Goal: Task Accomplishment & Management: Manage account settings

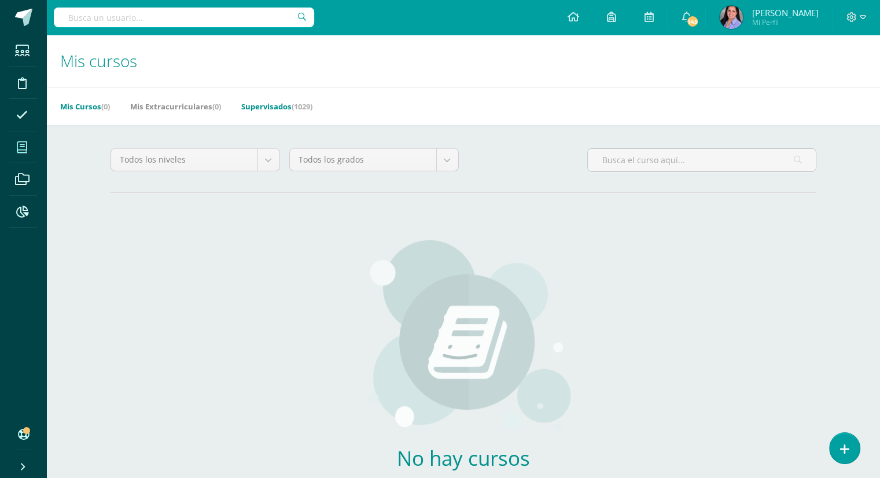
click at [271, 109] on link "Supervisados (1029)" at bounding box center [276, 106] width 71 height 19
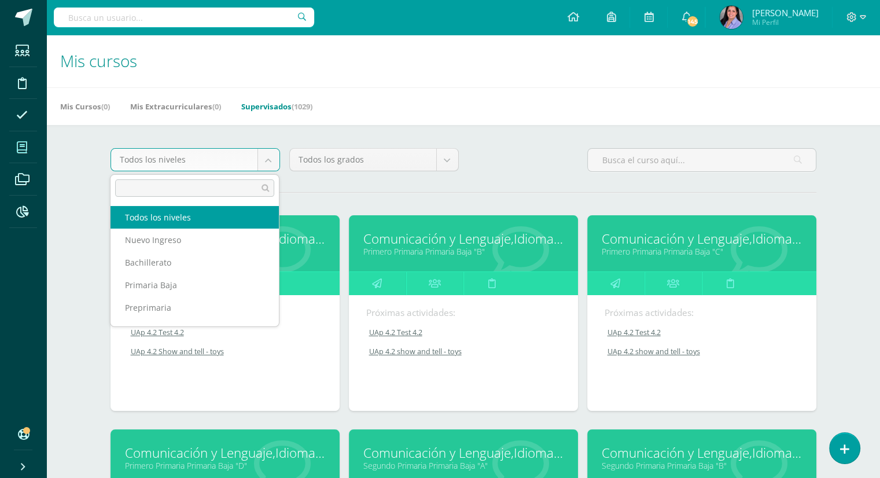
click at [271, 167] on body "Estudiantes Disciplina Asistencia Mis cursos Archivos Reportes Soporte Ayuda Re…" at bounding box center [440, 465] width 880 height 931
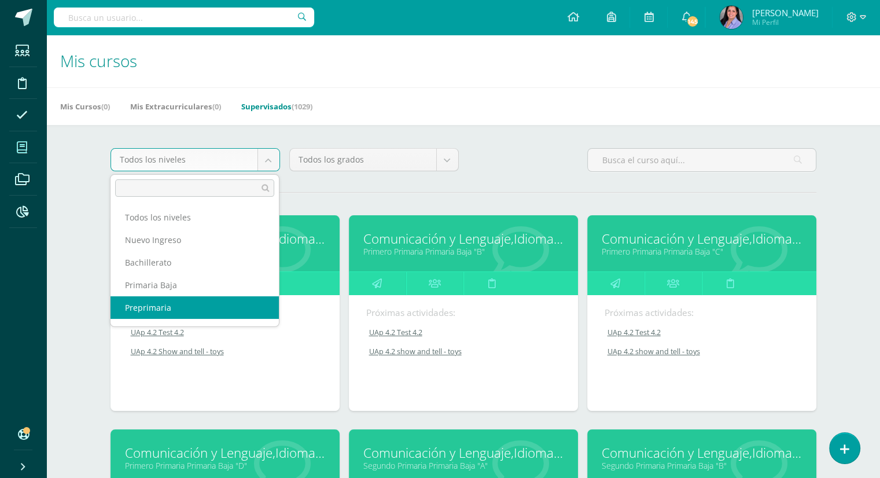
scroll to position [42, 0]
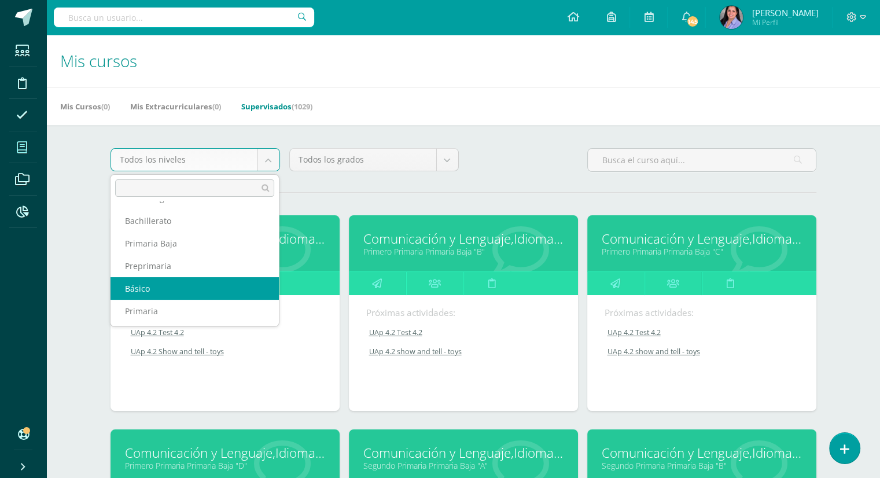
select select "6"
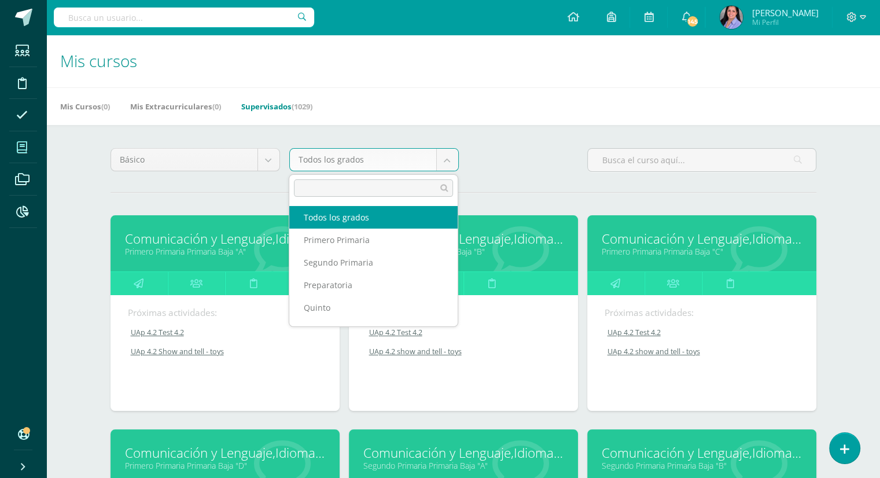
click at [453, 159] on body "Estudiantes Disciplina Asistencia Mis cursos Archivos Reportes Soporte Ayuda Re…" at bounding box center [440, 465] width 880 height 931
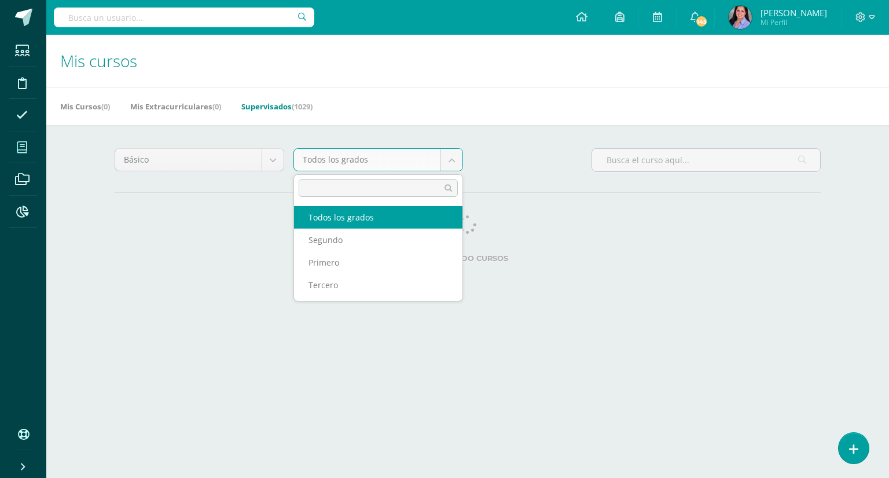
click at [452, 162] on body "Estudiantes Disciplina Asistencia Mis cursos Archivos Reportes Soporte Ayuda Re…" at bounding box center [444, 145] width 889 height 291
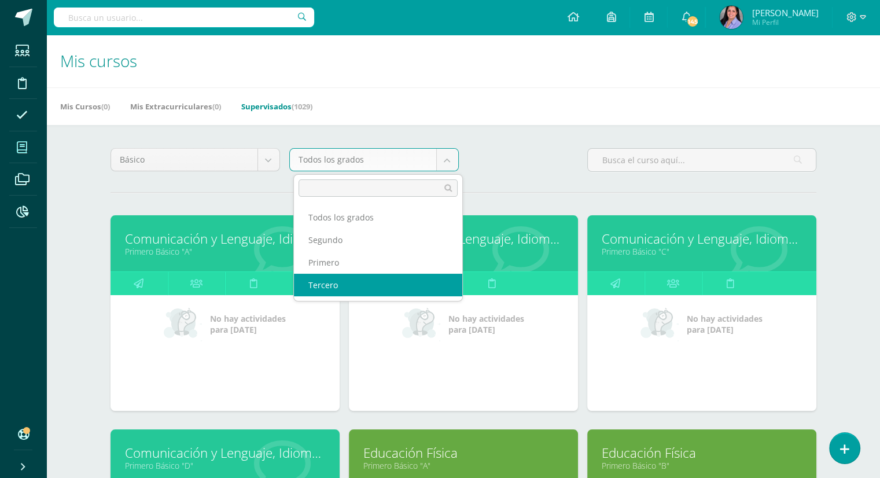
select select "26"
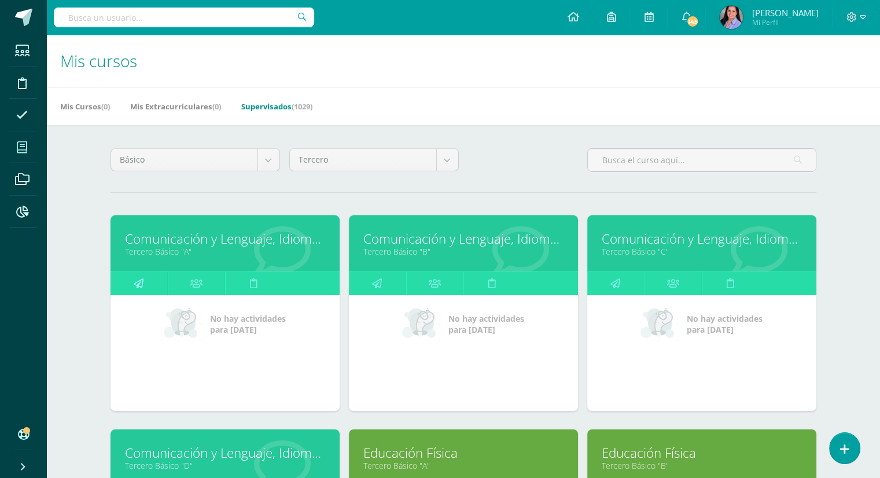
click at [141, 283] on icon at bounding box center [139, 283] width 10 height 23
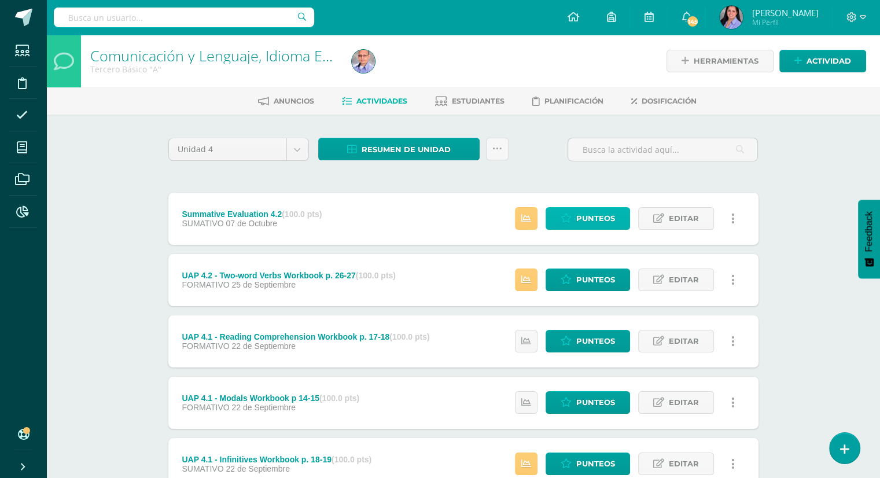
click at [593, 221] on span "Punteos" at bounding box center [596, 218] width 39 height 21
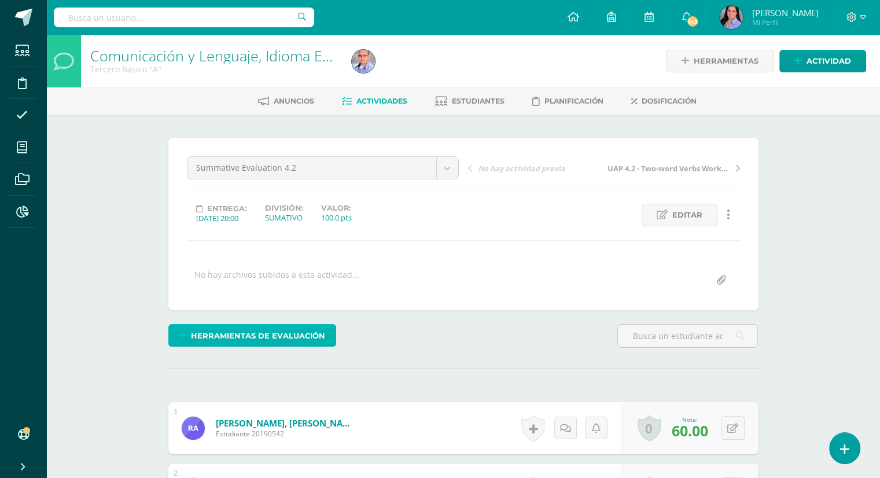
click at [299, 333] on span "Herramientas de evaluación" at bounding box center [258, 335] width 134 height 21
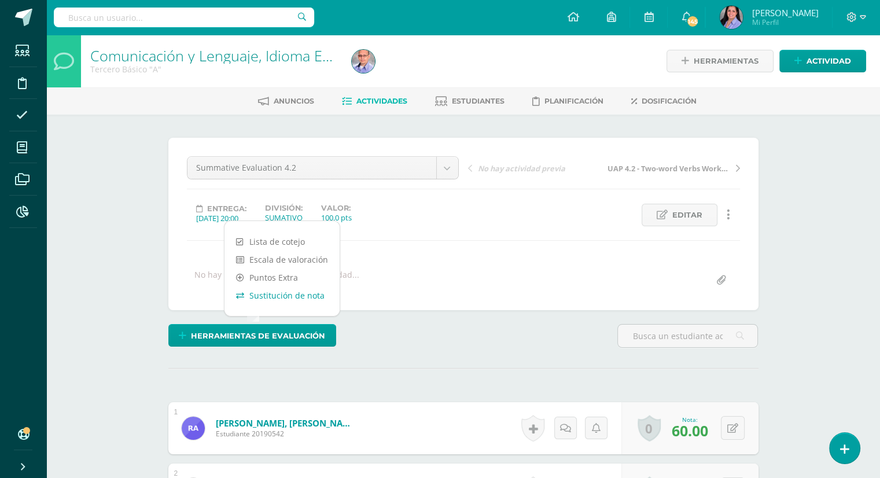
click at [298, 293] on link "Sustitución de nota" at bounding box center [282, 296] width 115 height 18
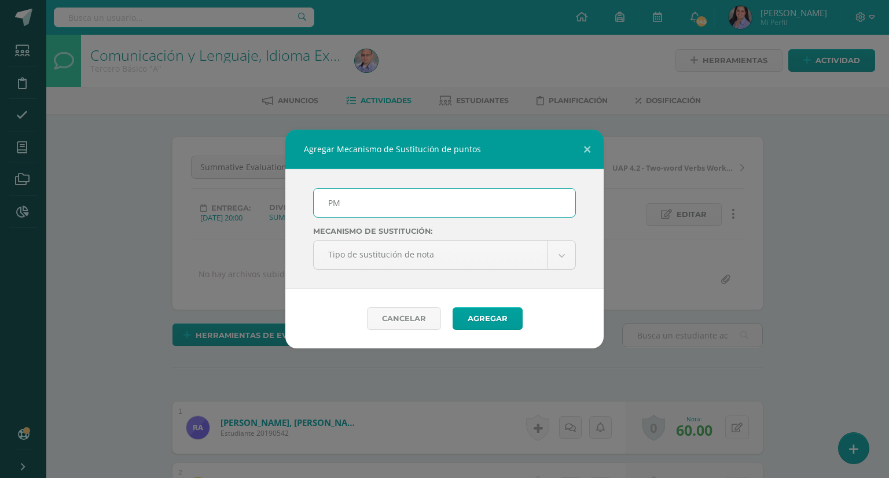
scroll to position [1, 0]
type input "PMA 4.2"
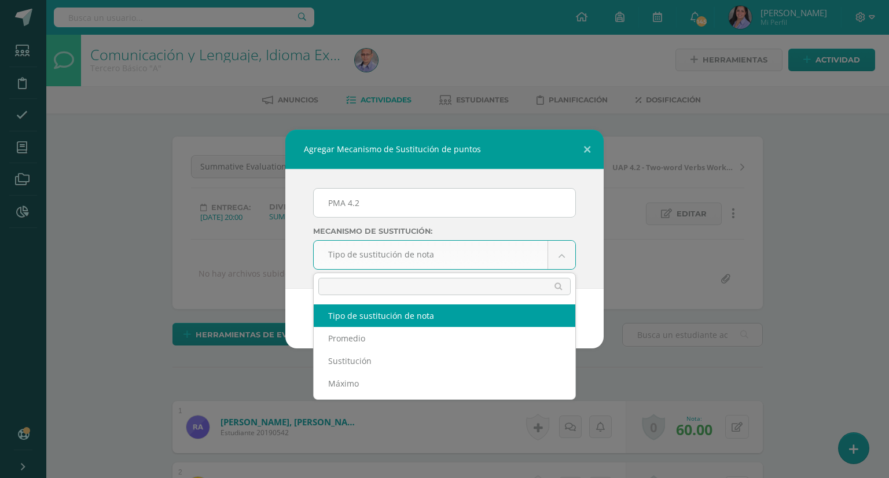
scroll to position [2, 0]
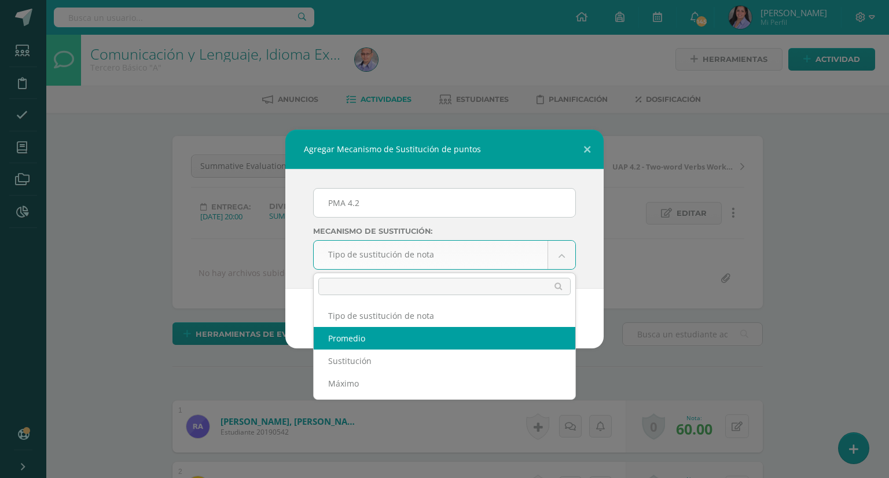
select select "average"
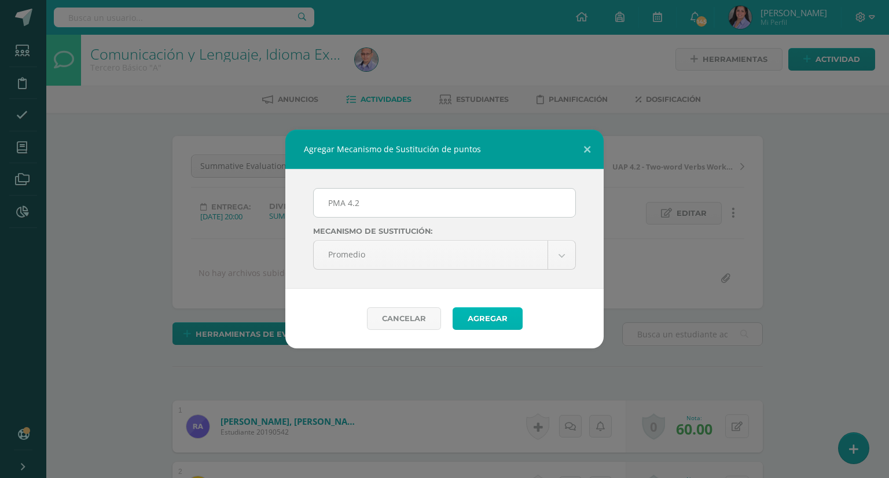
click at [486, 315] on button "Agregar" at bounding box center [488, 318] width 70 height 23
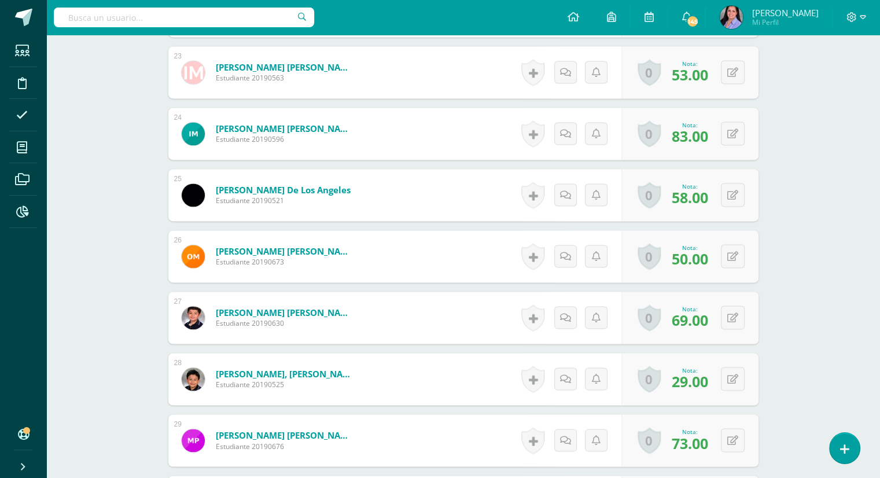
scroll to position [1753, 0]
click at [732, 380] on button at bounding box center [741, 378] width 24 height 24
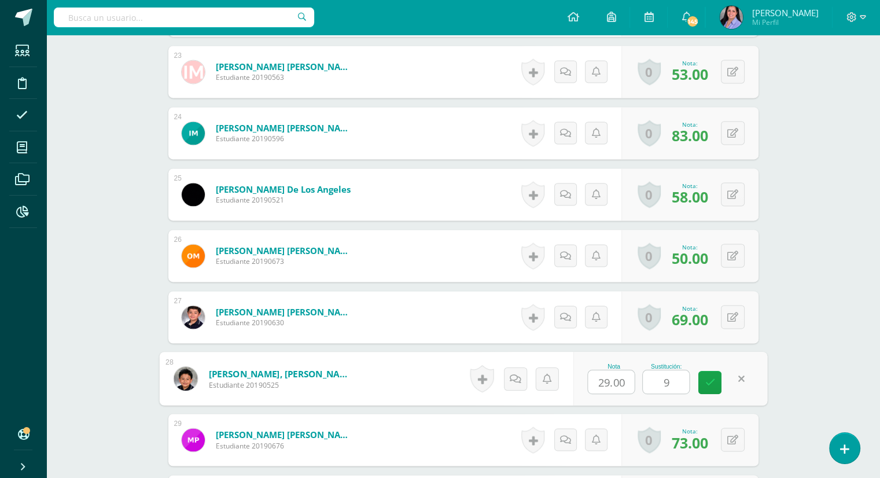
type input "93"
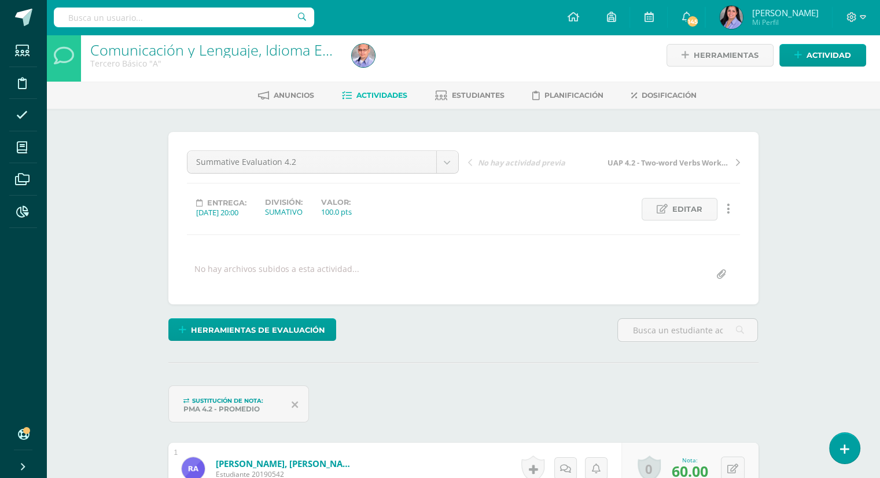
scroll to position [0, 0]
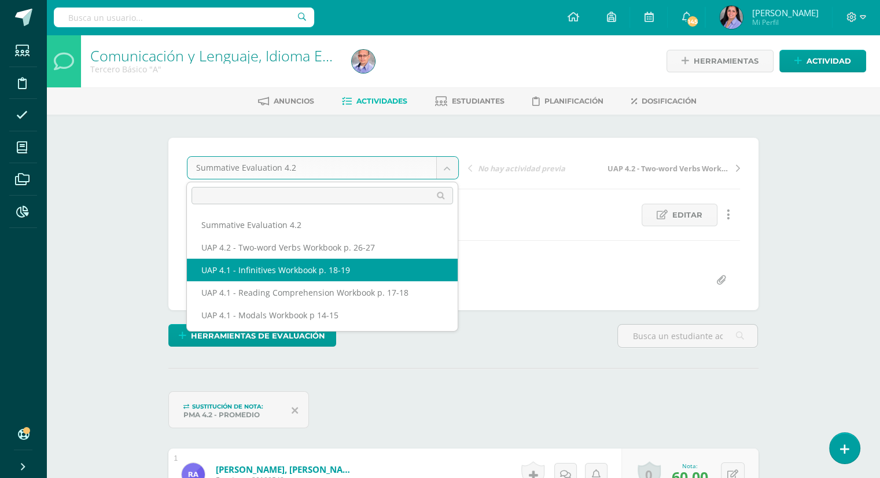
select select "/dashboard/teacher/grade-activity/226767/"
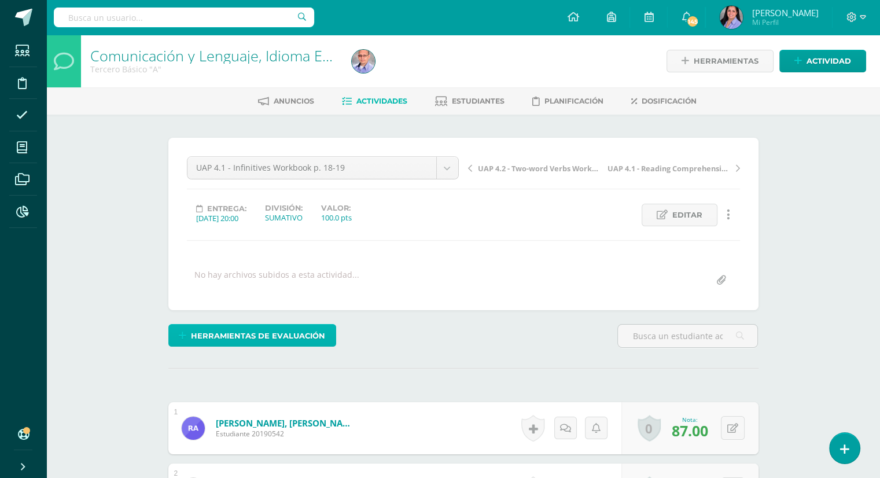
click at [281, 330] on span "Herramientas de evaluación" at bounding box center [258, 335] width 134 height 21
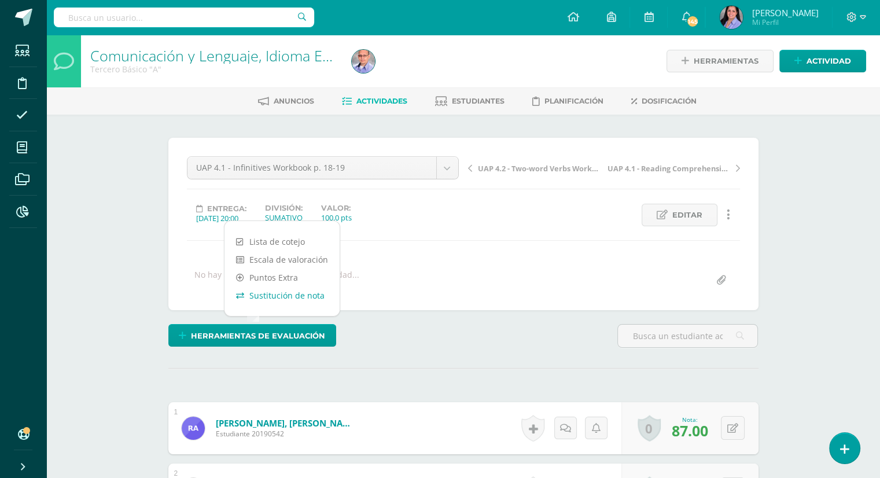
click at [292, 293] on link "Sustitución de nota" at bounding box center [282, 296] width 115 height 18
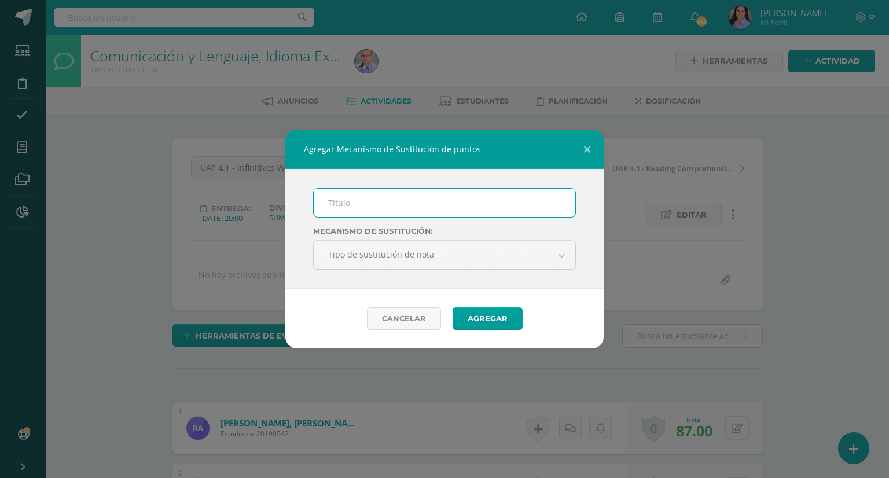
scroll to position [1, 0]
type input "O"
type input "PMA 4.1"
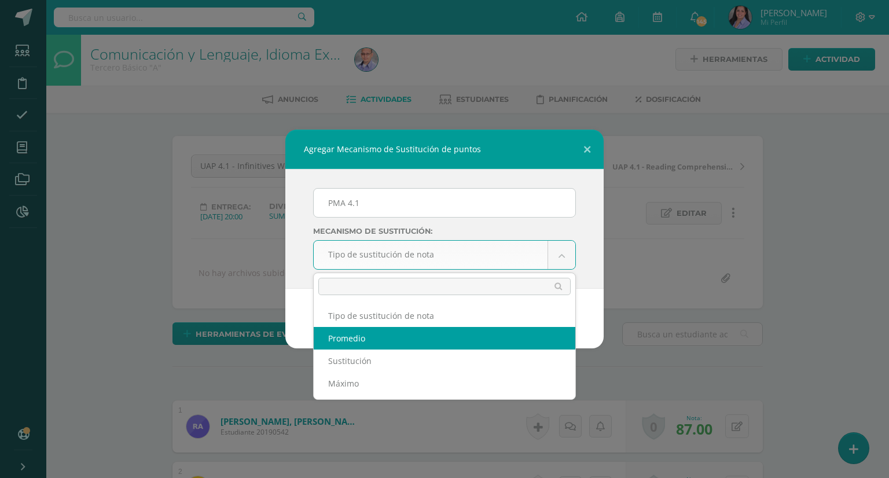
scroll to position [2, 0]
select select "average"
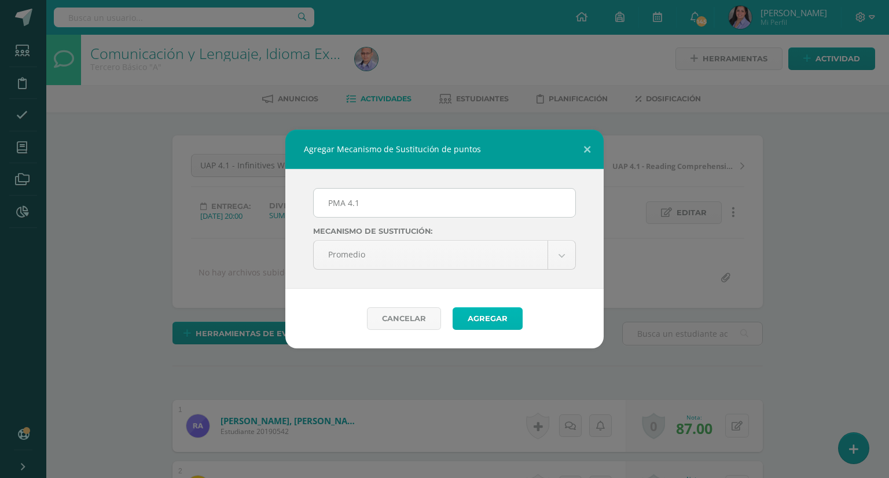
click at [496, 323] on button "Agregar" at bounding box center [488, 318] width 70 height 23
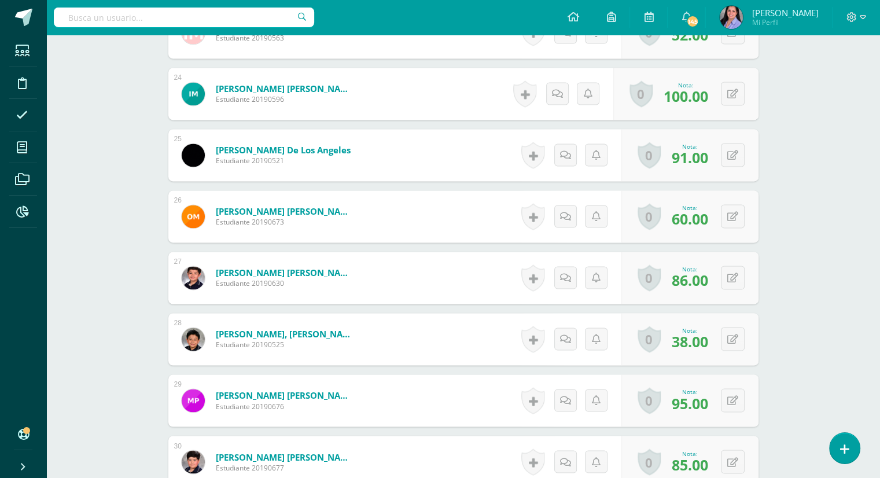
scroll to position [1792, 0]
click at [732, 335] on button at bounding box center [741, 339] width 24 height 24
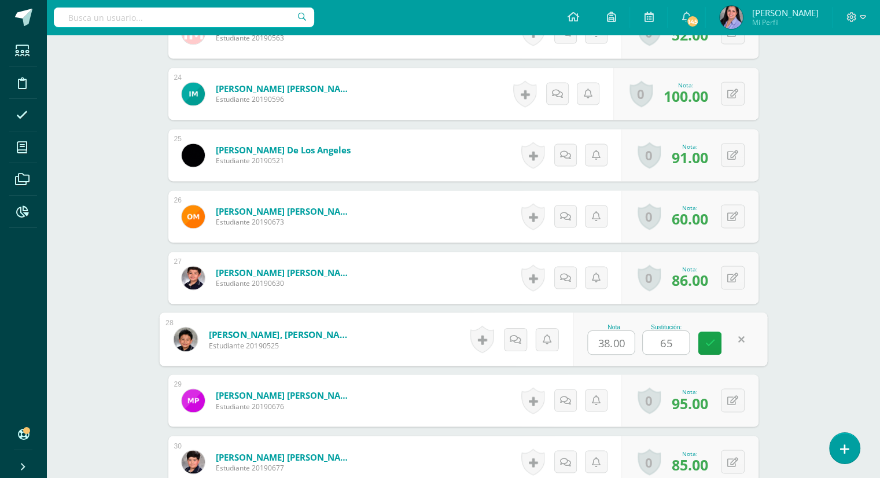
scroll to position [1793, 0]
type input "64"
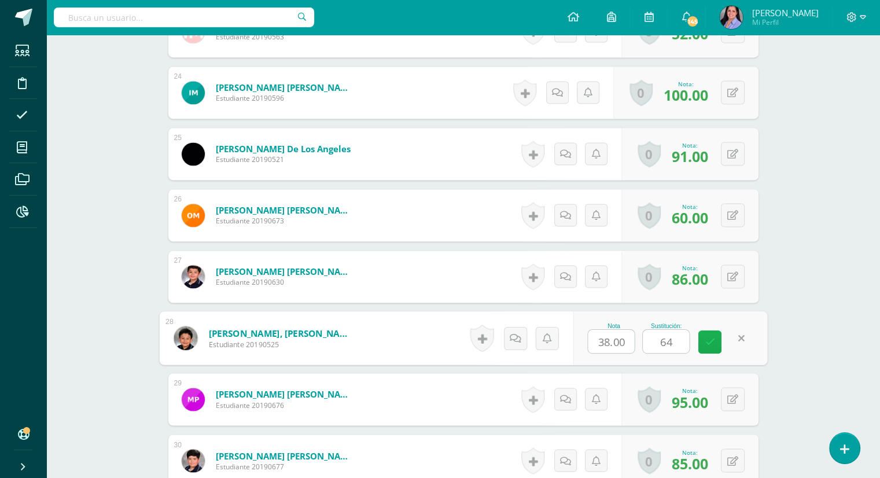
click at [710, 342] on icon at bounding box center [710, 342] width 10 height 10
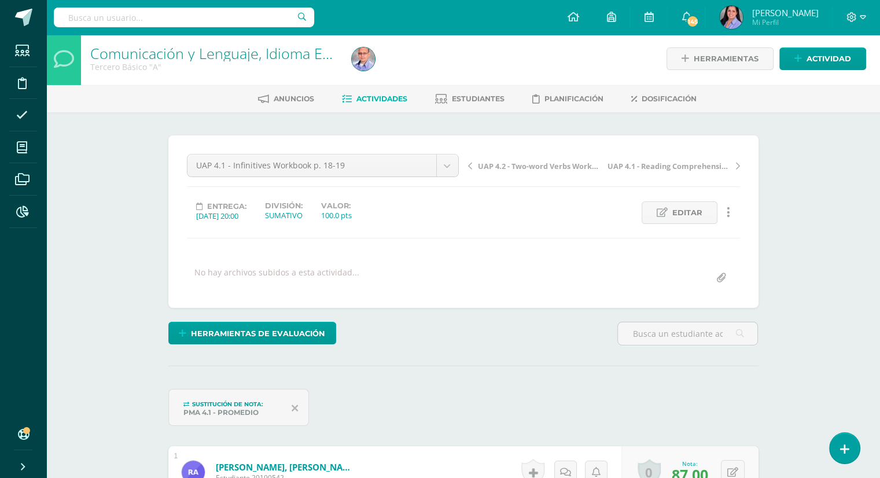
scroll to position [0, 0]
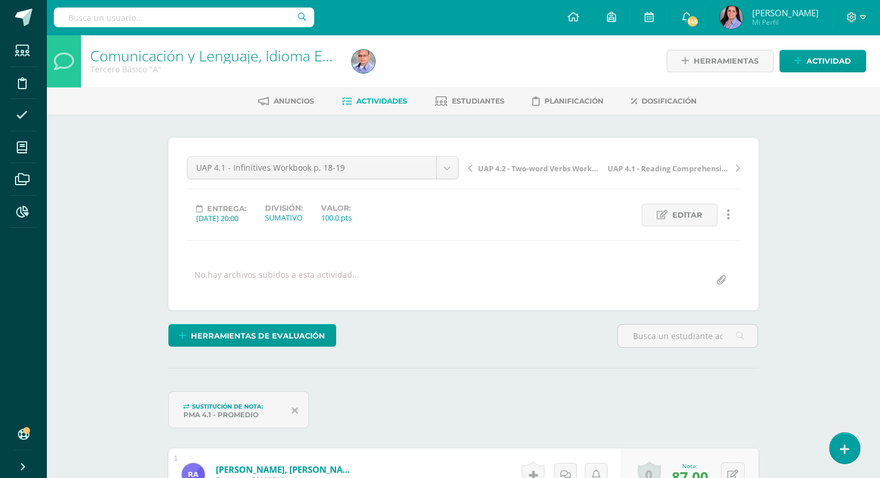
click at [224, 58] on link "Comunicación y Lenguaje, Idioma Extranjero Inglés" at bounding box center [257, 56] width 335 height 20
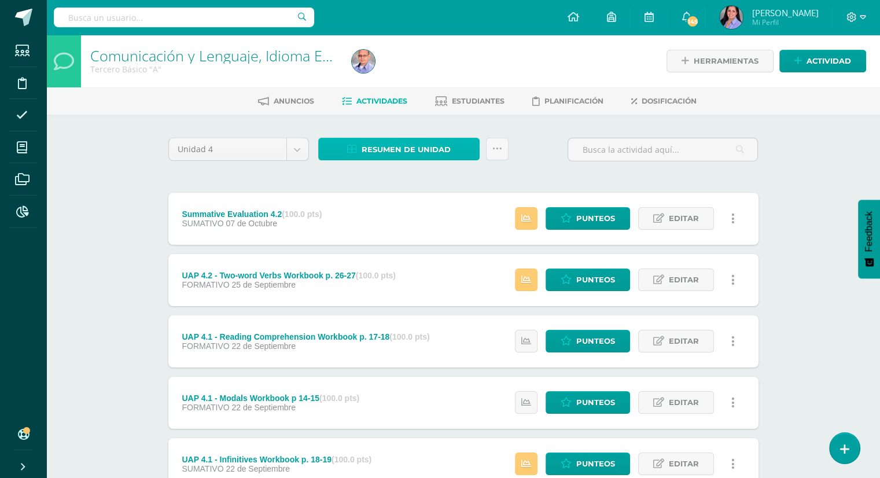
click at [402, 152] on span "Resumen de unidad" at bounding box center [406, 149] width 89 height 21
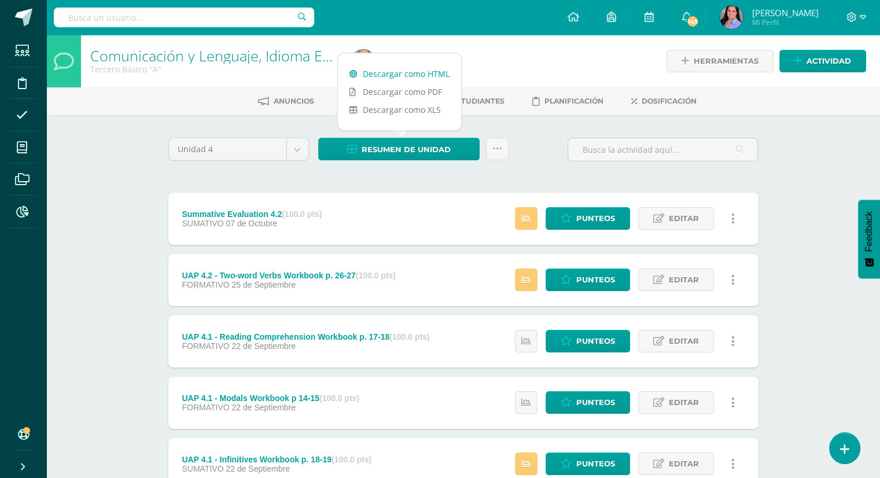
click at [413, 75] on link "Descargar como HTML" at bounding box center [399, 74] width 123 height 18
click at [497, 54] on div at bounding box center [480, 61] width 266 height 53
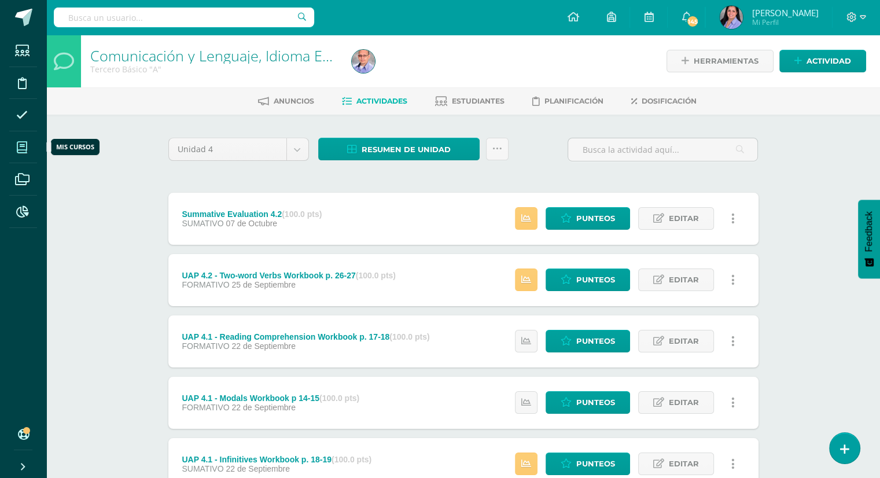
click at [27, 146] on span at bounding box center [22, 147] width 26 height 26
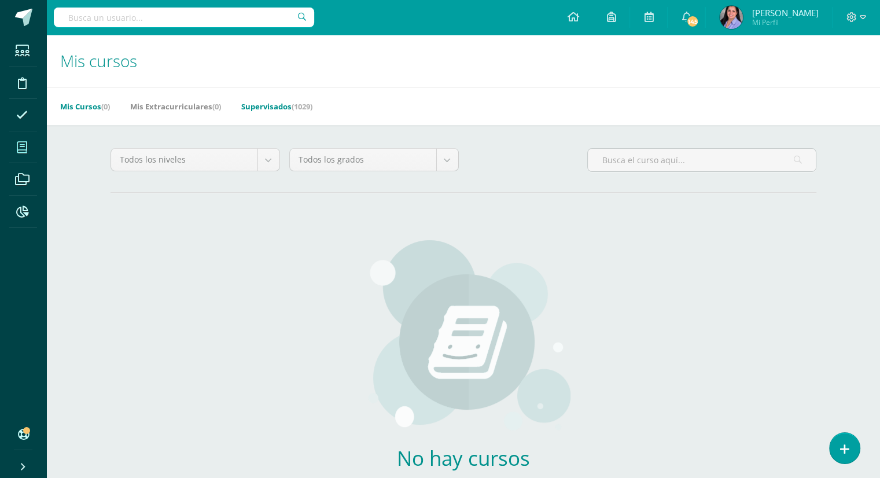
click at [282, 105] on link "Supervisados (1029)" at bounding box center [276, 106] width 71 height 19
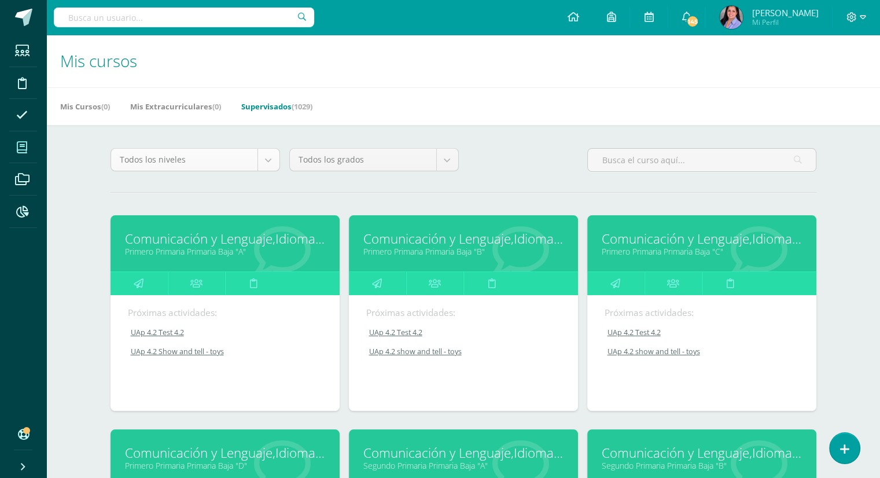
click at [276, 156] on body "Estudiantes Disciplina Asistencia Mis cursos Archivos Reportes Soporte Ayuda Re…" at bounding box center [440, 465] width 880 height 931
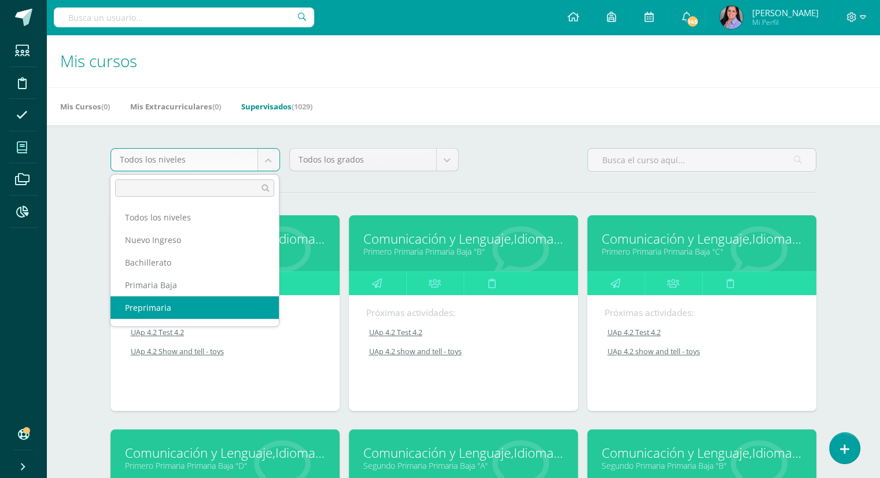
scroll to position [42, 0]
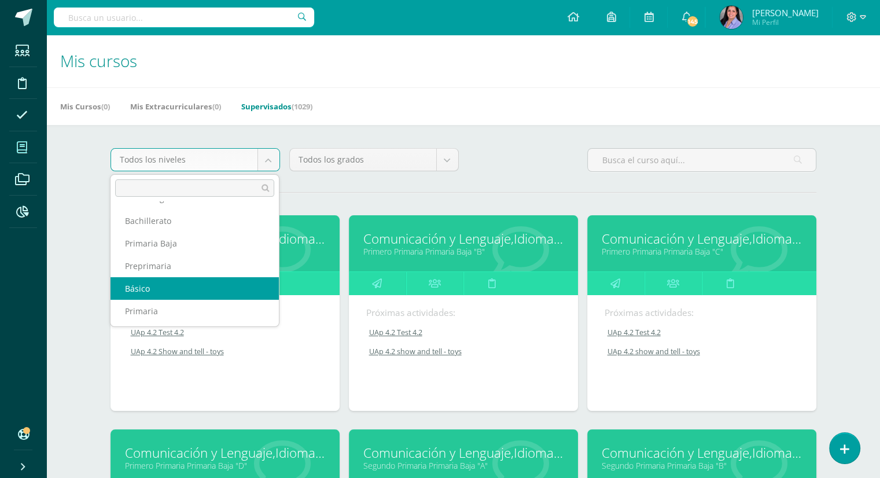
select select "6"
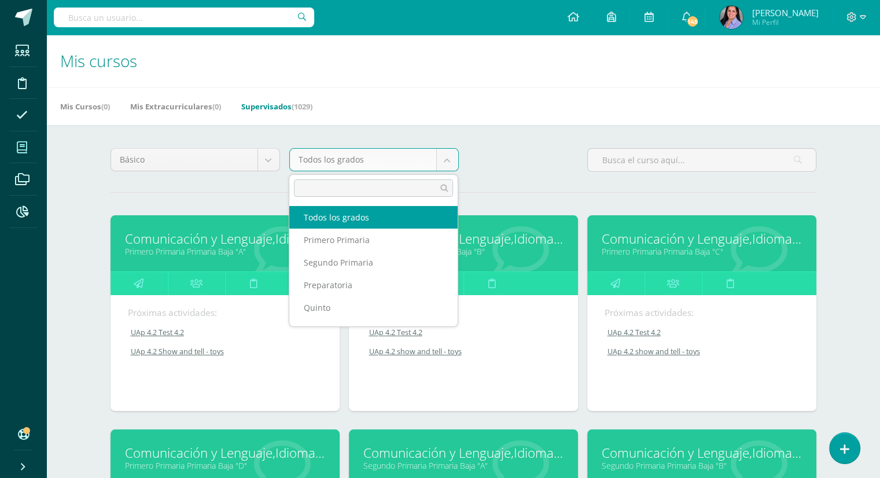
click at [443, 162] on body "Estudiantes Disciplina Asistencia Mis cursos Archivos Reportes Soporte Ayuda Re…" at bounding box center [440, 465] width 880 height 931
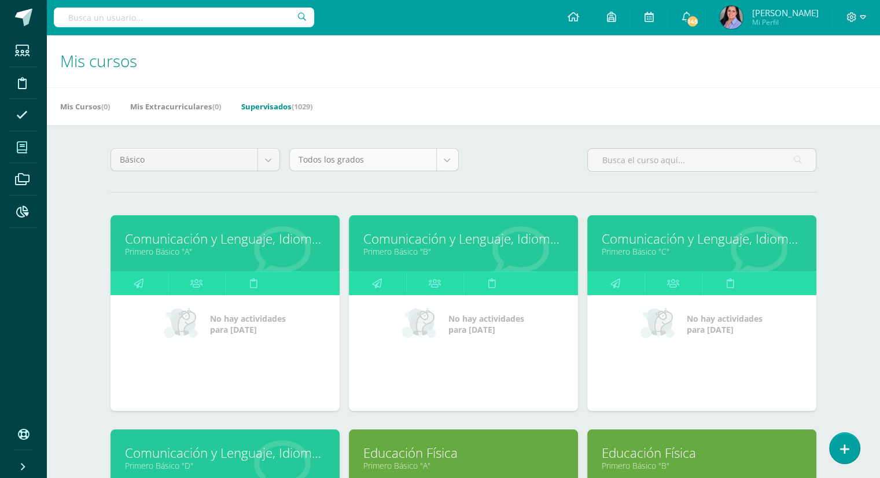
click at [455, 162] on body "Estudiantes Disciplina Asistencia Mis cursos Archivos Reportes Soporte Ayuda Re…" at bounding box center [440, 465] width 880 height 931
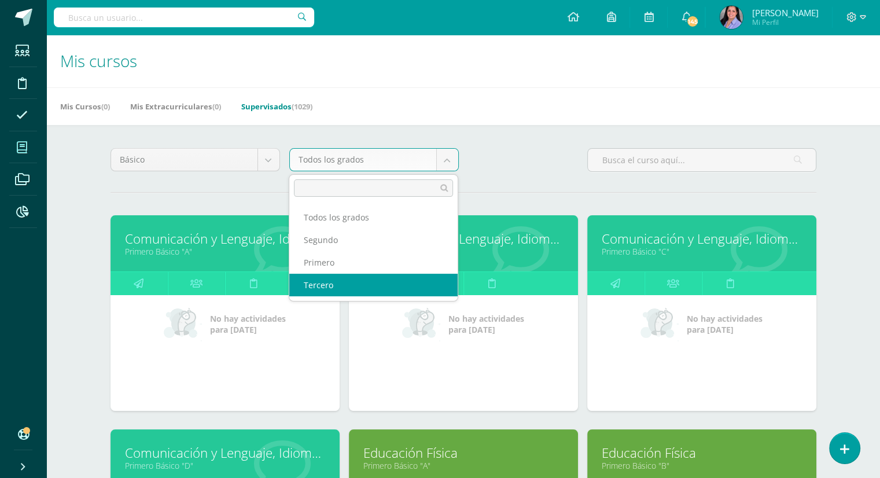
select select "26"
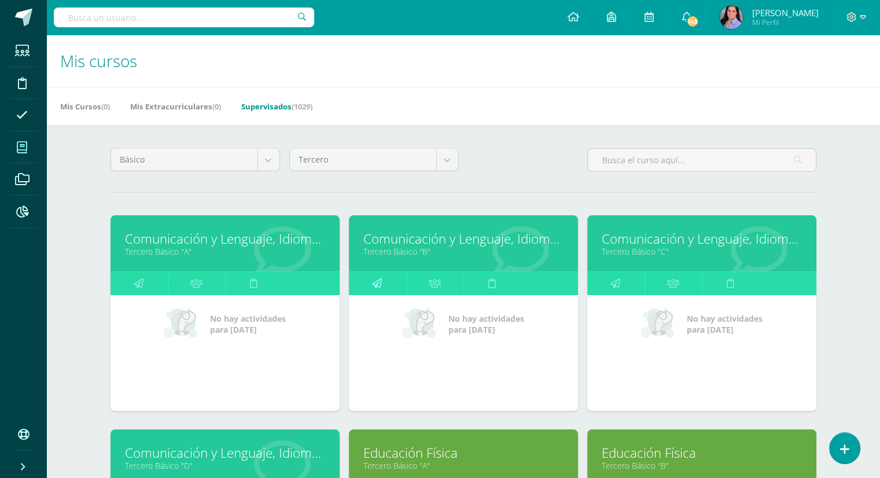
click at [372, 283] on icon at bounding box center [377, 283] width 10 height 23
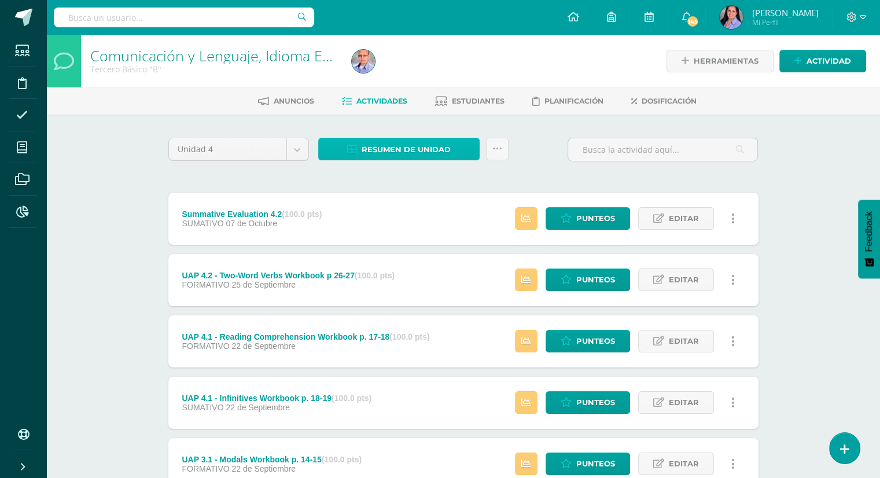
click at [424, 153] on span "Resumen de unidad" at bounding box center [406, 149] width 89 height 21
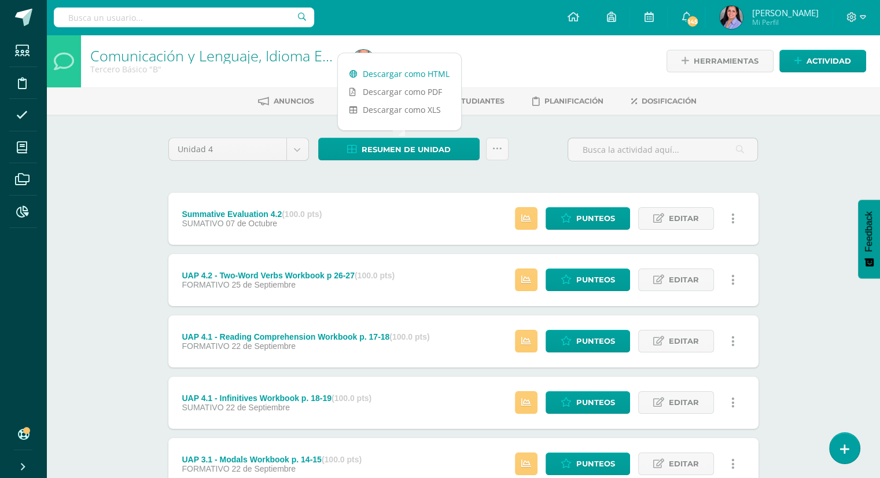
click at [424, 77] on link "Descargar como HTML" at bounding box center [399, 74] width 123 height 18
